Goal: Information Seeking & Learning: Learn about a topic

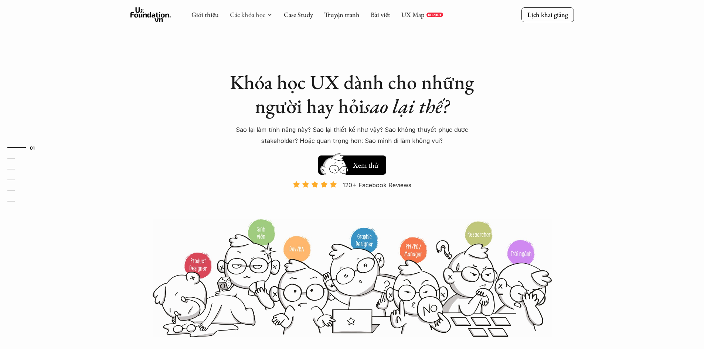
click at [252, 13] on link "Các khóa học" at bounding box center [247, 14] width 35 height 8
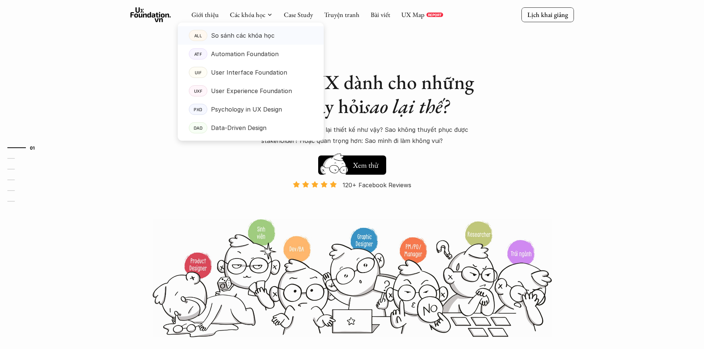
click at [249, 33] on p "So sánh các khóa học" at bounding box center [243, 35] width 64 height 11
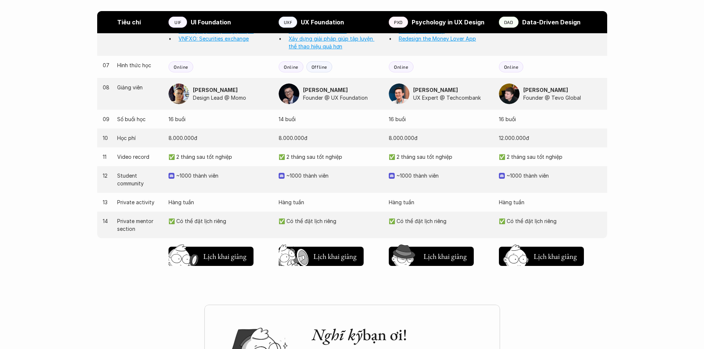
scroll to position [739, 0]
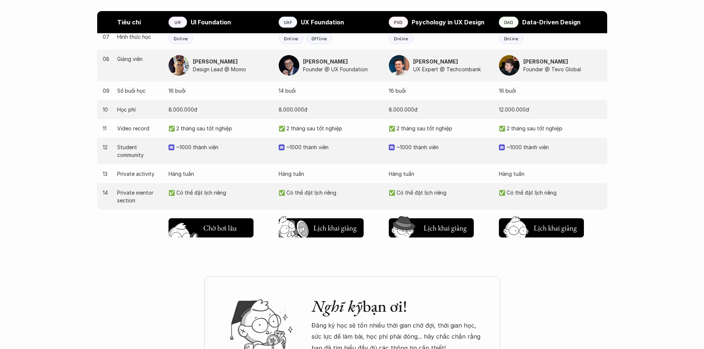
click at [223, 226] on h5 "Lịch khai giảng" at bounding box center [224, 226] width 43 height 10
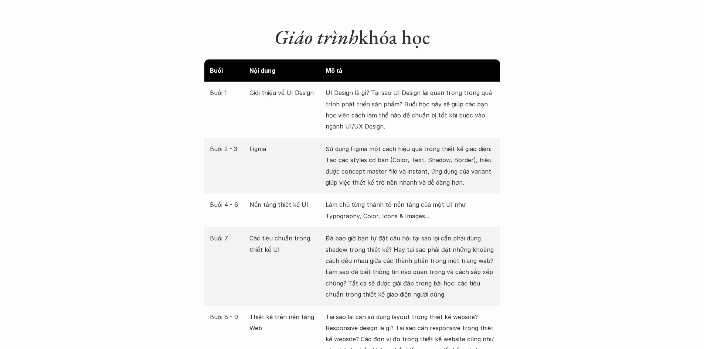
scroll to position [1133, 0]
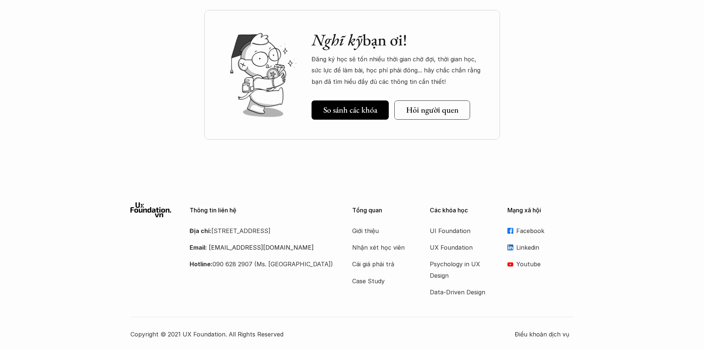
scroll to position [1007, 0]
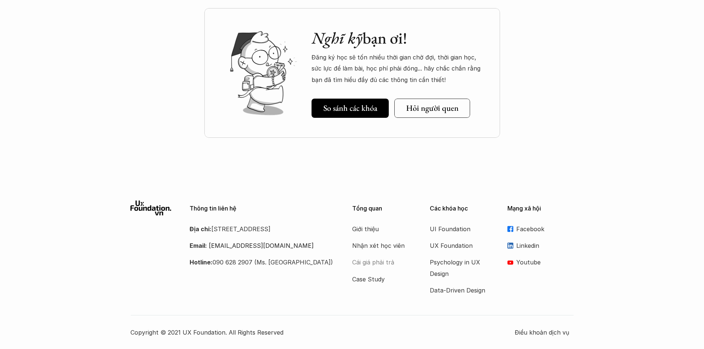
click at [381, 263] on p "Cái giá phải trả" at bounding box center [381, 262] width 59 height 11
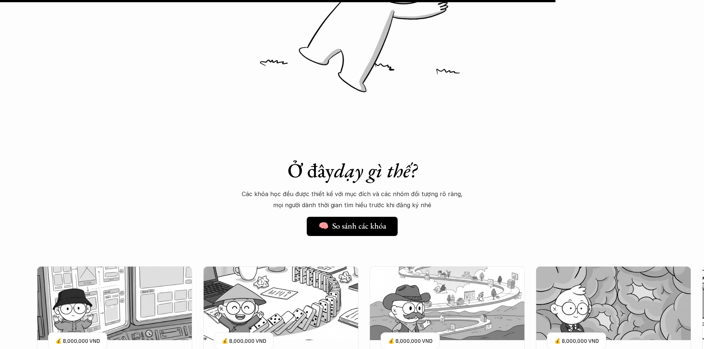
scroll to position [6315, 0]
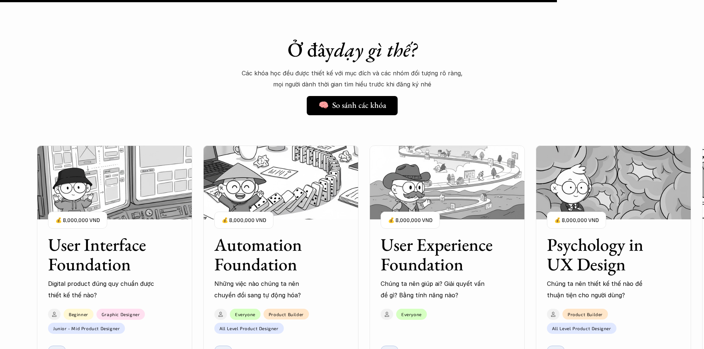
drag, startPoint x: 0, startPoint y: 205, endPoint x: 8, endPoint y: 205, distance: 8.1
click at [0, 205] on div "User Interface Foundation Digital product đúng quy chuẩn được thiết kế thế nào?…" at bounding box center [352, 289] width 704 height 349
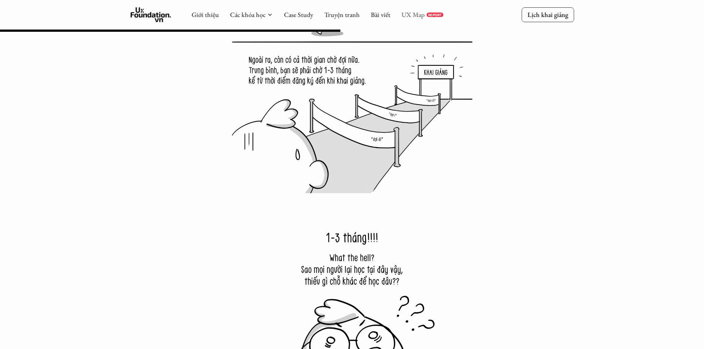
scroll to position [3730, 0]
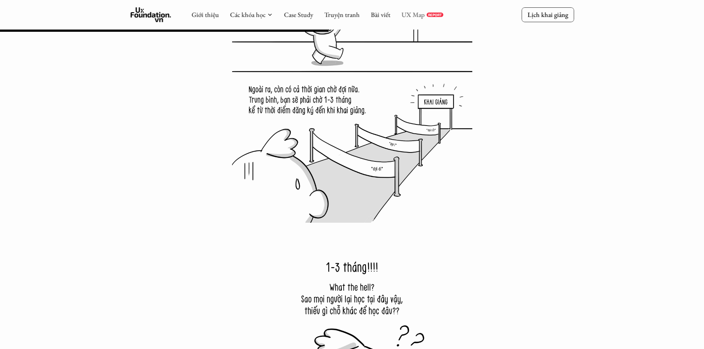
click at [417, 18] on link "UX Map" at bounding box center [412, 14] width 23 height 8
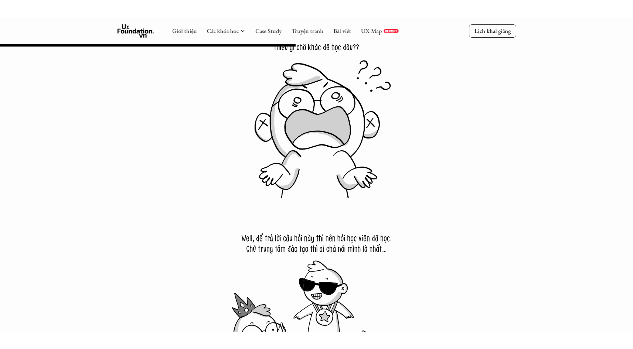
scroll to position [4026, 0]
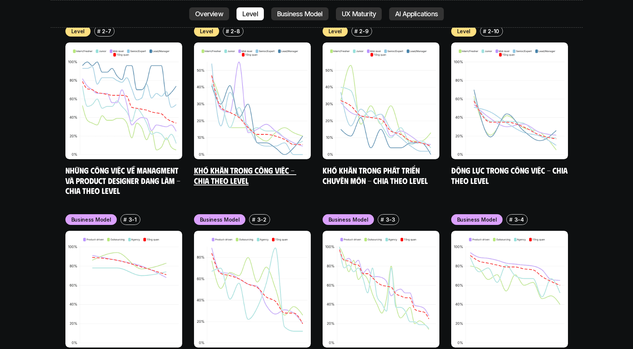
scroll to position [3490, 0]
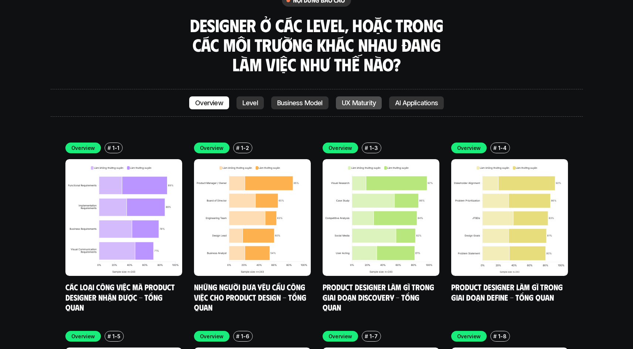
click at [369, 99] on p "UX Maturity" at bounding box center [359, 102] width 34 height 7
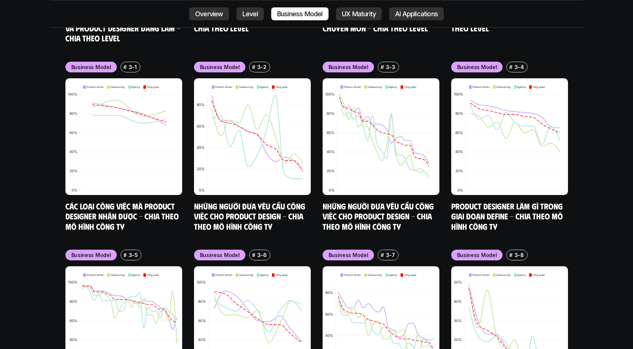
scroll to position [3404, 0]
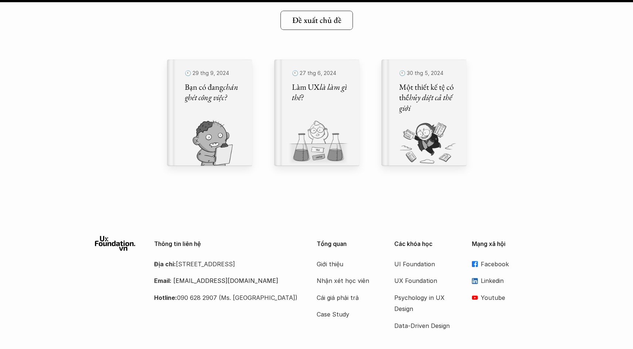
scroll to position [8500, 0]
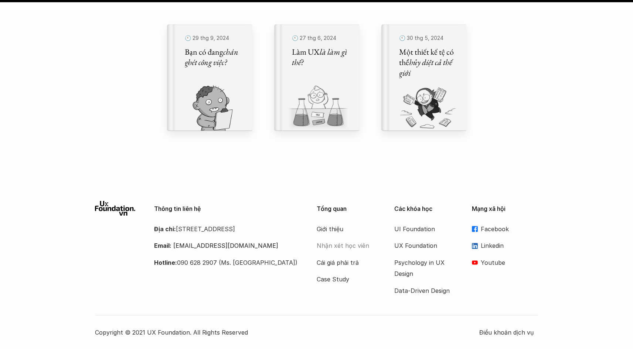
click at [345, 246] on p "Nhận xét học viên" at bounding box center [346, 245] width 59 height 11
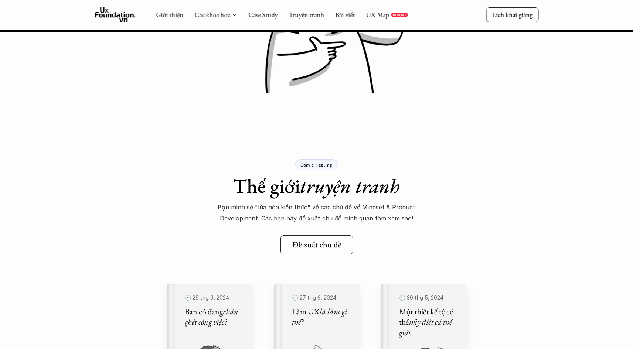
scroll to position [8056, 0]
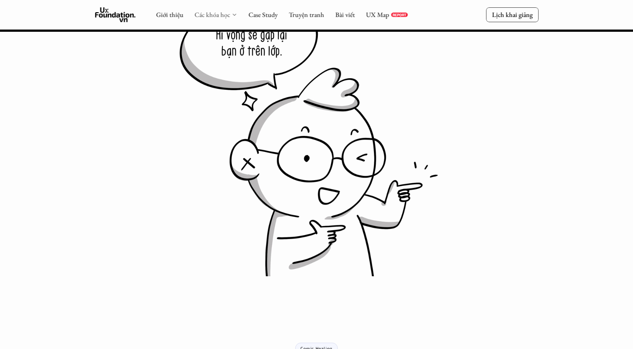
click at [211, 13] on link "Các khóa học" at bounding box center [211, 14] width 35 height 8
click at [237, 16] on div "Giới thiệu Các khóa học Case Study Truyện tranh Bài viết UX Map REPORT" at bounding box center [282, 14] width 252 height 15
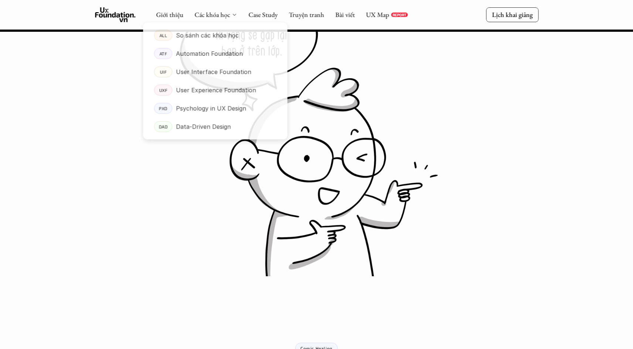
click at [234, 16] on icon at bounding box center [234, 15] width 6 height 6
click at [227, 72] on p "User Interface Foundation" at bounding box center [213, 72] width 76 height 11
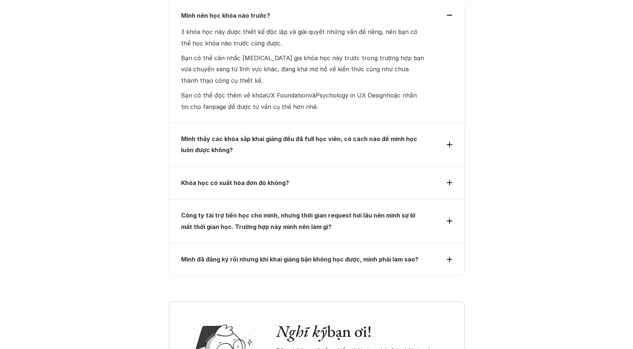
scroll to position [2364, 0]
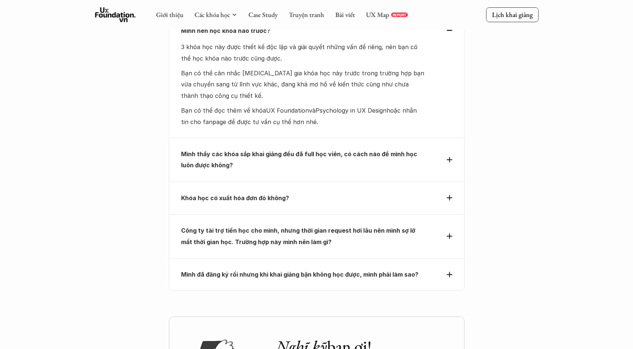
click at [390, 225] on p "Công ty tài trợ tiền học cho mình, nhưng thời gian request hơi lâu nên mình sợ …" at bounding box center [303, 236] width 244 height 23
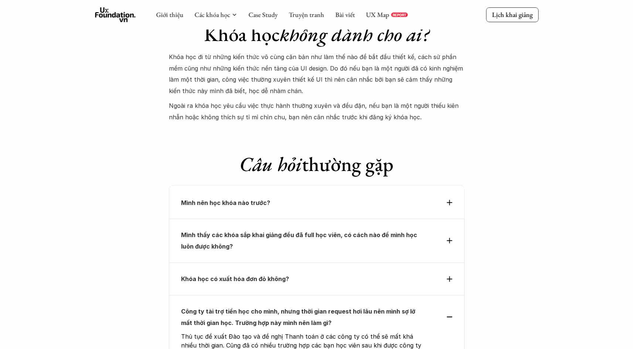
scroll to position [2179, 0]
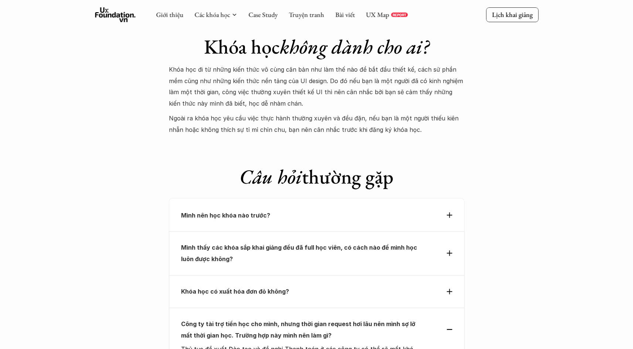
click at [365, 210] on p "Mình nên học khóa nào trước?" at bounding box center [303, 215] width 244 height 11
click at [350, 210] on p "Mình nên học khóa nào trước?" at bounding box center [303, 215] width 244 height 11
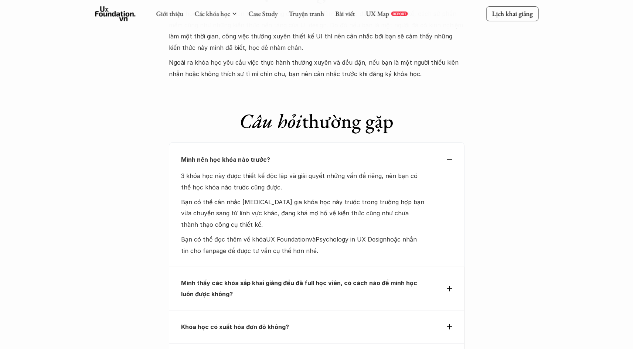
scroll to position [2290, 0]
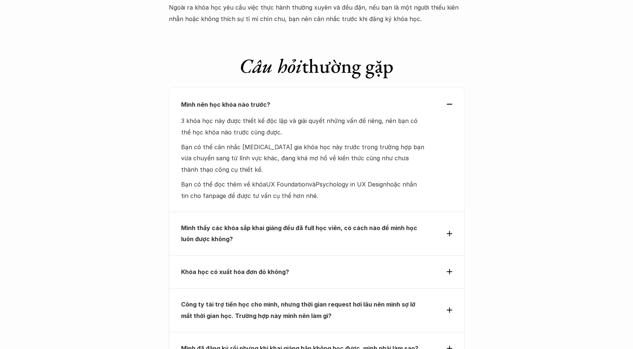
click at [303, 266] on p "Khóa học có xuất hóa đơn đỏ không?" at bounding box center [303, 271] width 244 height 11
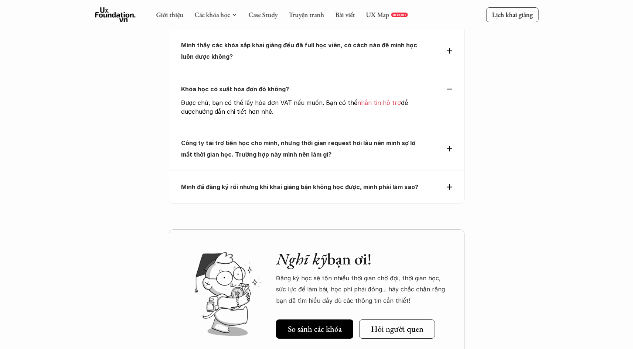
scroll to position [2327, 0]
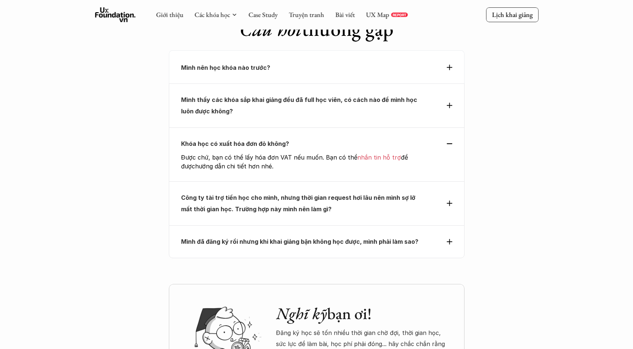
click at [294, 194] on strong "Công ty tài trợ tiền học cho mình, nhưng thời gian request hơi lâu nên mình sợ …" at bounding box center [299, 203] width 236 height 18
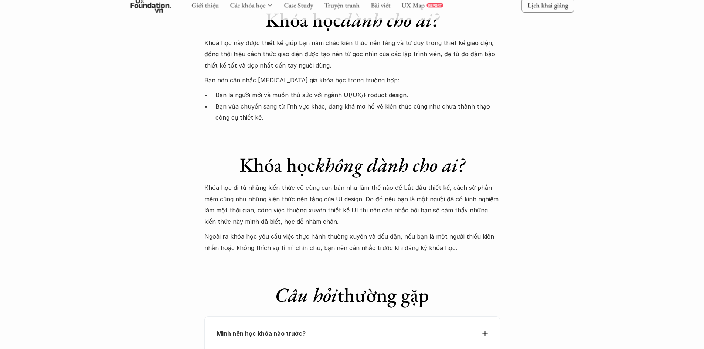
scroll to position [2192, 0]
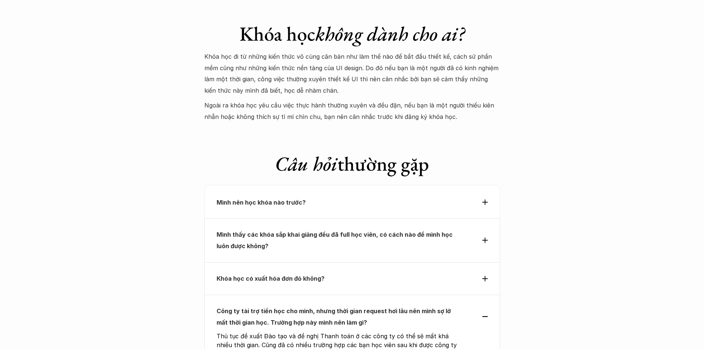
click at [277, 199] on strong "Mình nên học khóa nào trước?" at bounding box center [260, 202] width 89 height 7
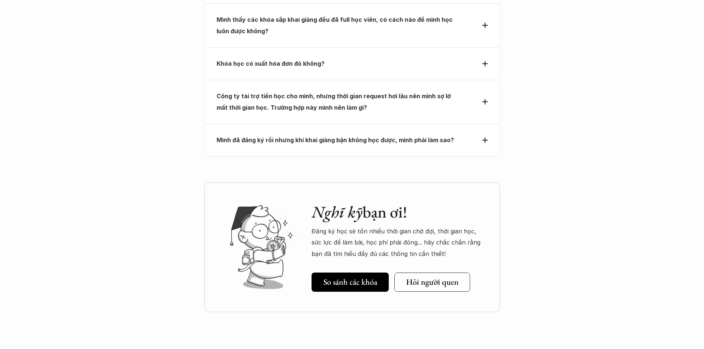
scroll to position [2532, 0]
